Goal: Go to known website: Access a specific website the user already knows

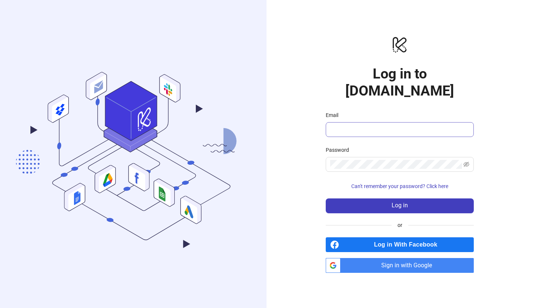
click at [369, 133] on span at bounding box center [400, 129] width 148 height 15
click at [315, 246] on div "logo/logo-mobile Log in to Kitchn.io Email Password Can't remember your passwor…" at bounding box center [399, 154] width 266 height 308
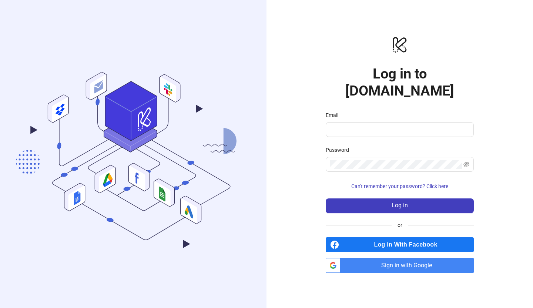
click at [350, 273] on span "Sign in with Google" at bounding box center [408, 265] width 130 height 15
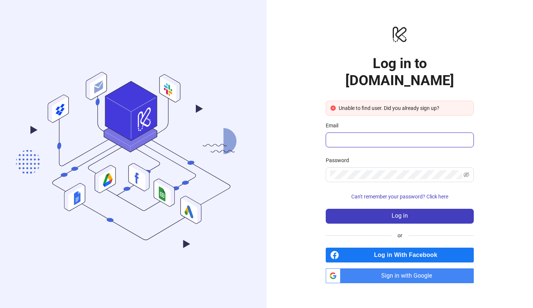
click at [359, 144] on input "Email" at bounding box center [399, 139] width 138 height 9
type input "**********"
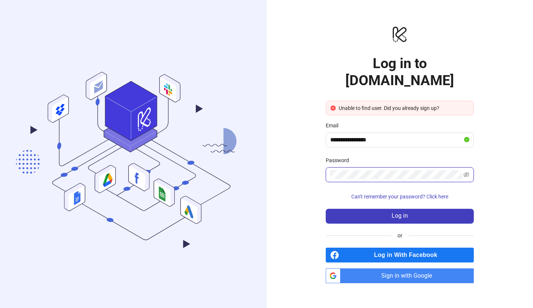
click at [326, 209] on button "Log in" at bounding box center [400, 216] width 148 height 15
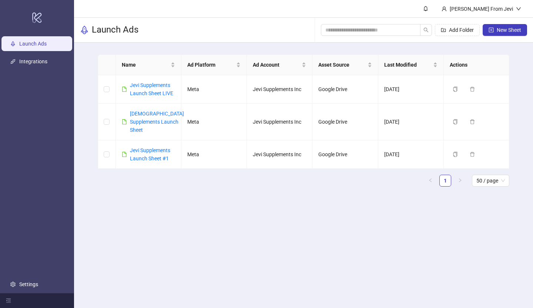
click at [156, 87] on link "Jevi Supplements Launch Sheet LIVE" at bounding box center [151, 89] width 43 height 14
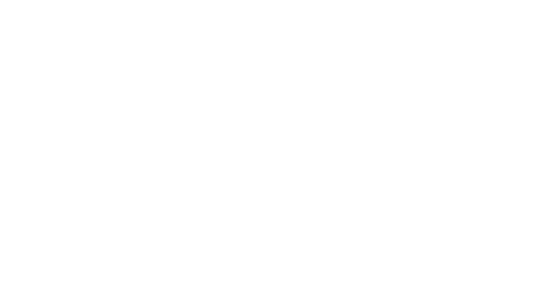
click at [154, 83] on div at bounding box center [266, 154] width 533 height 308
